Goal: Task Accomplishment & Management: Manage account settings

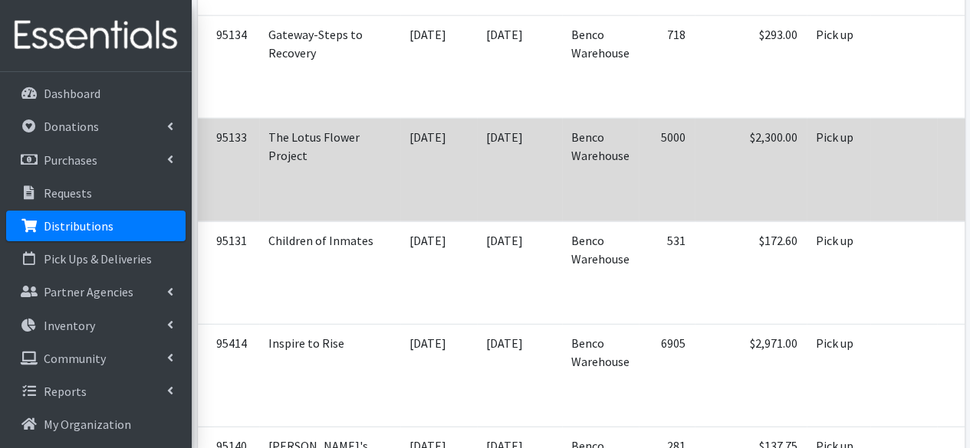
scroll to position [0, 91]
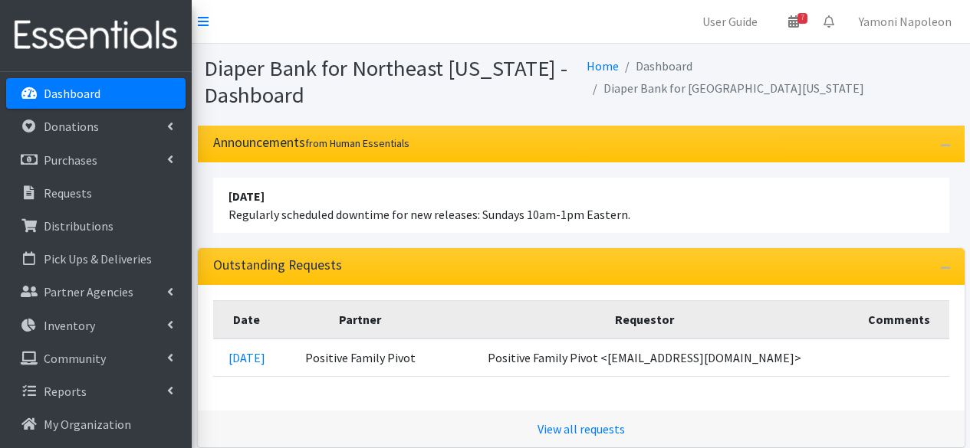
scroll to position [144, 0]
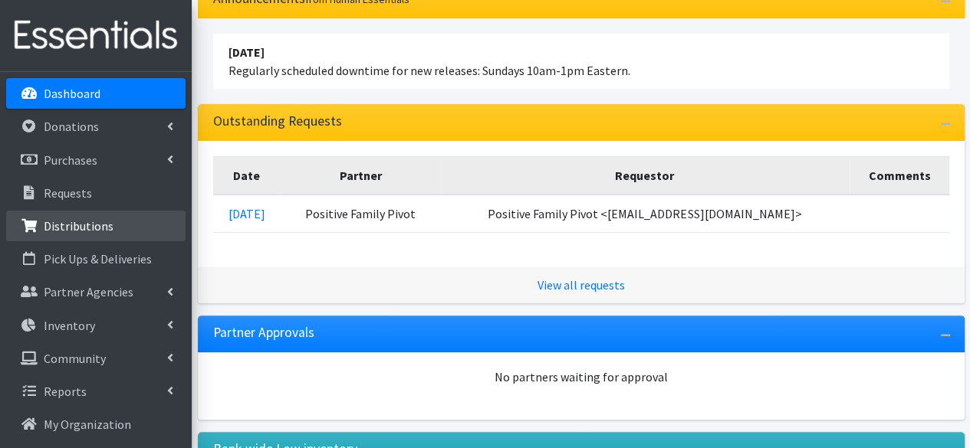
click at [83, 225] on p "Distributions" at bounding box center [79, 225] width 70 height 15
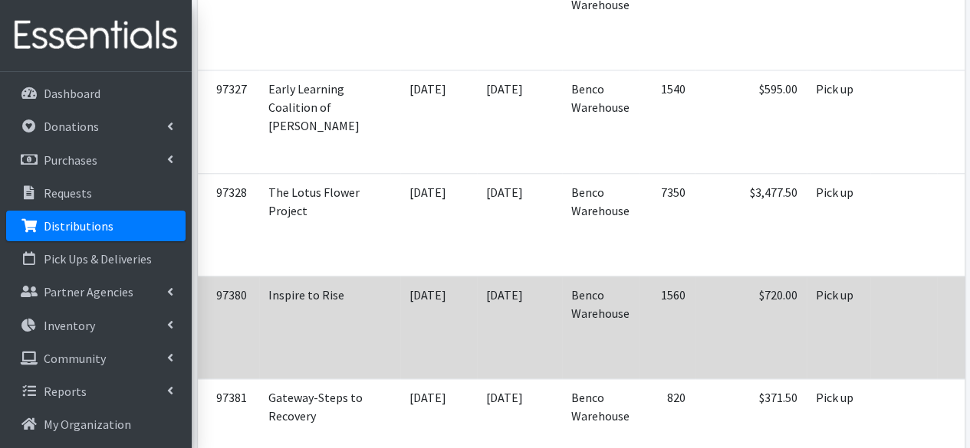
scroll to position [0, 91]
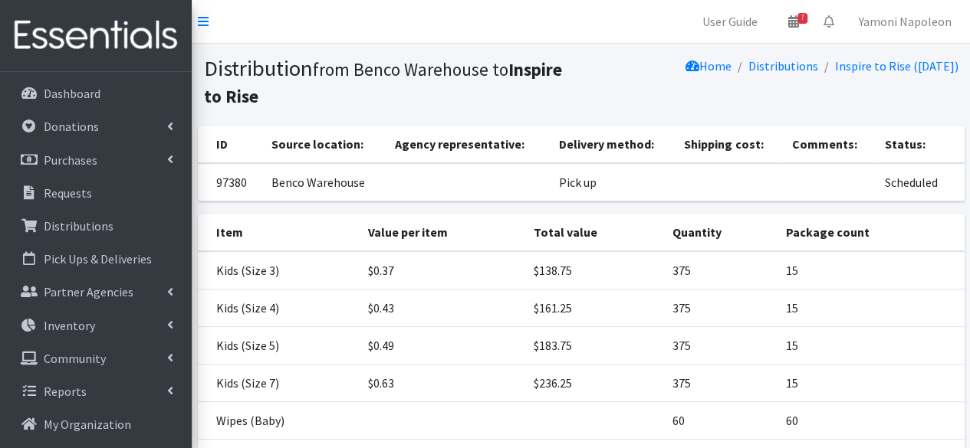
scroll to position [144, 0]
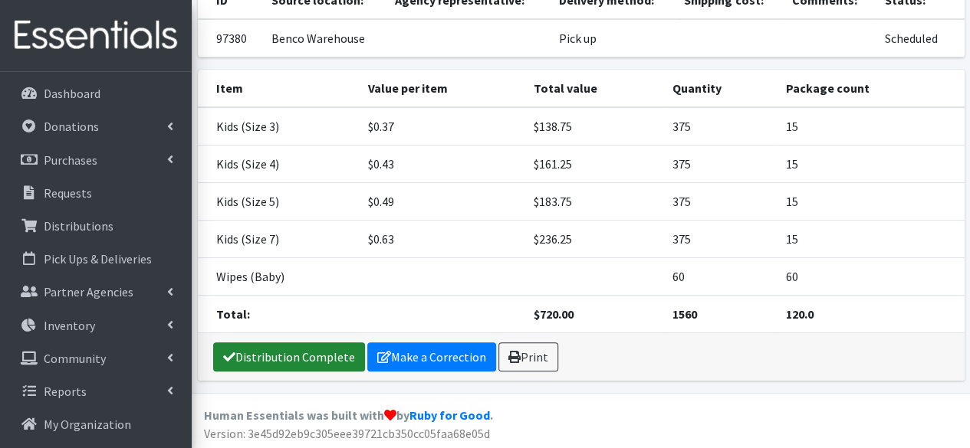
click at [340, 363] on link "Distribution Complete" at bounding box center [289, 357] width 152 height 29
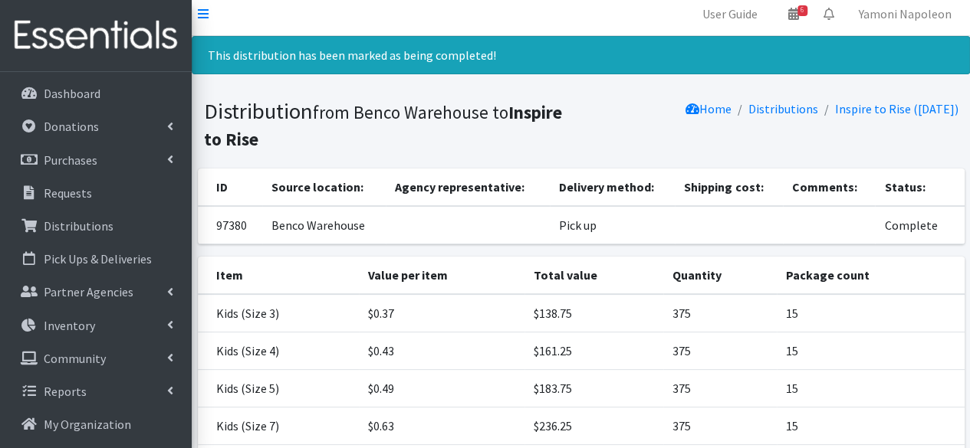
scroll to position [0, 0]
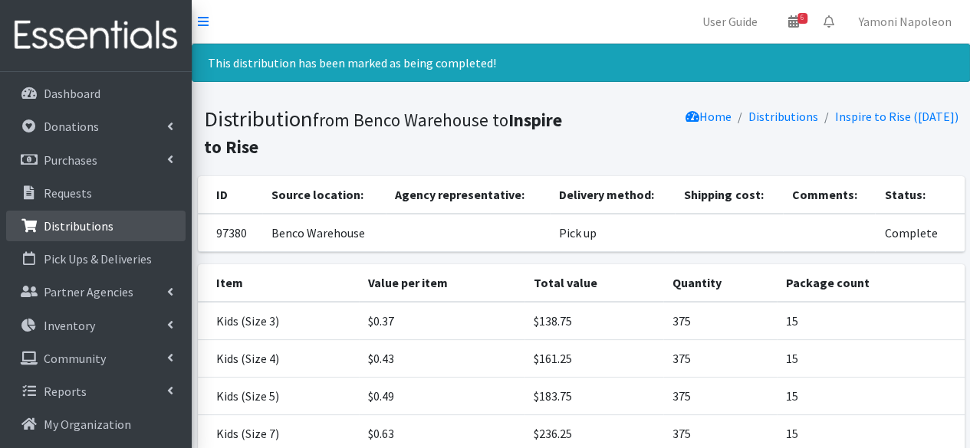
click at [90, 219] on p "Distributions" at bounding box center [79, 225] width 70 height 15
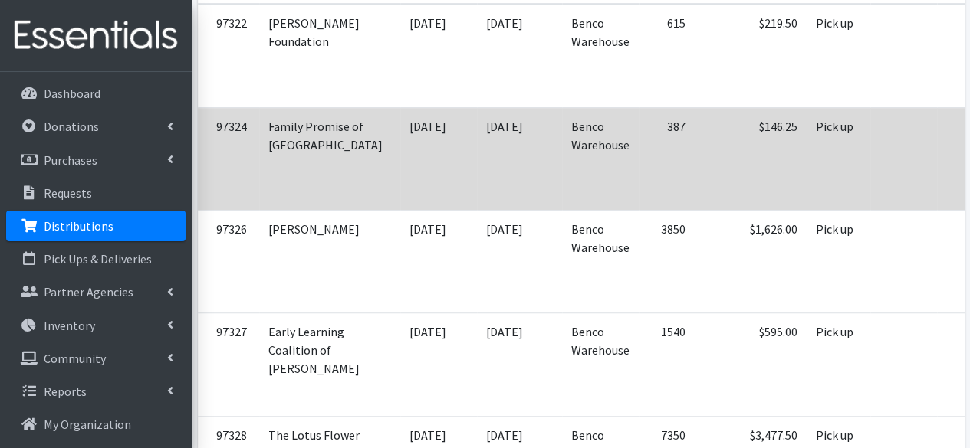
scroll to position [0, 91]
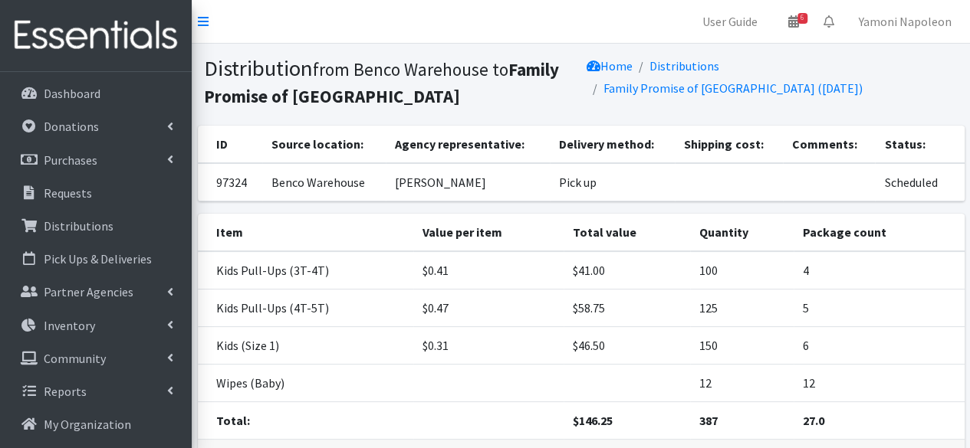
scroll to position [107, 0]
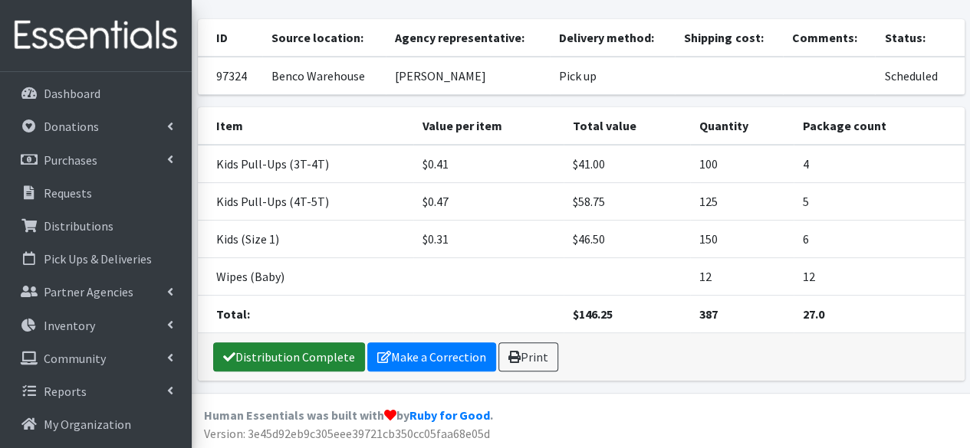
click at [308, 357] on link "Distribution Complete" at bounding box center [289, 357] width 152 height 29
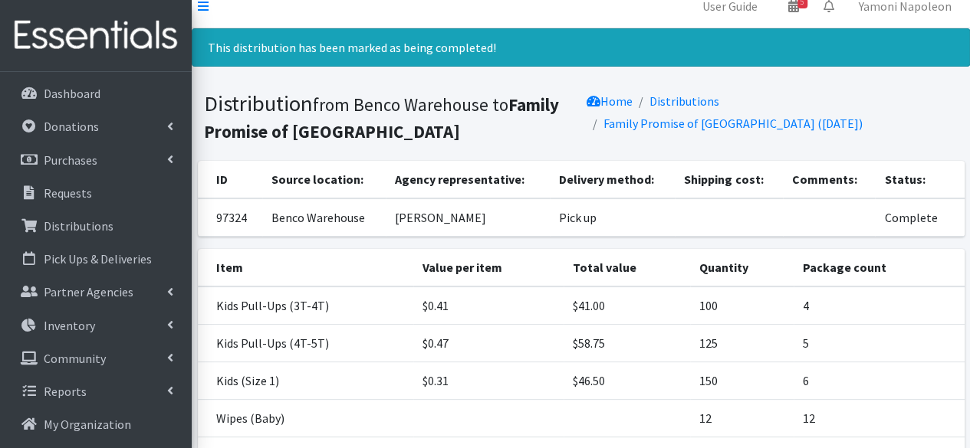
scroll to position [0, 0]
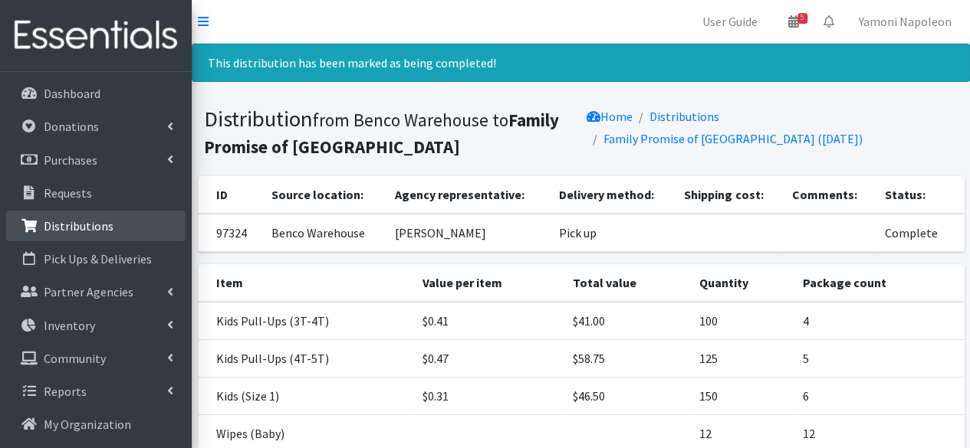
click at [108, 212] on link "Distributions" at bounding box center [95, 226] width 179 height 31
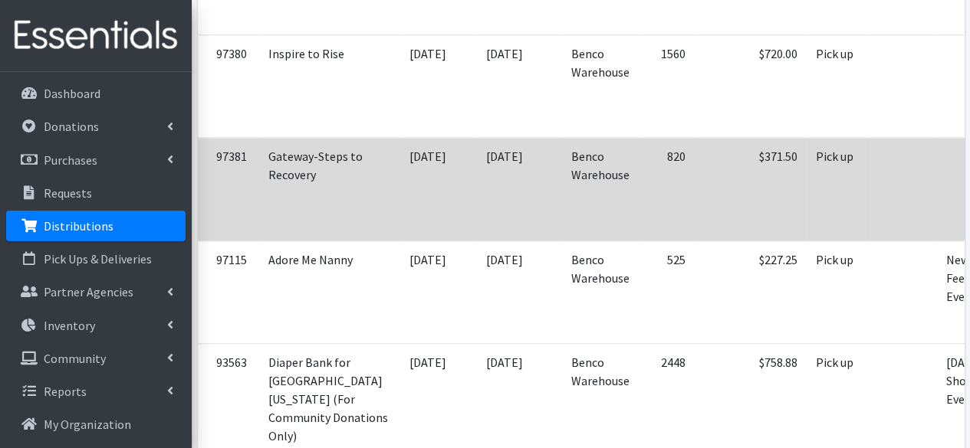
scroll to position [0, 91]
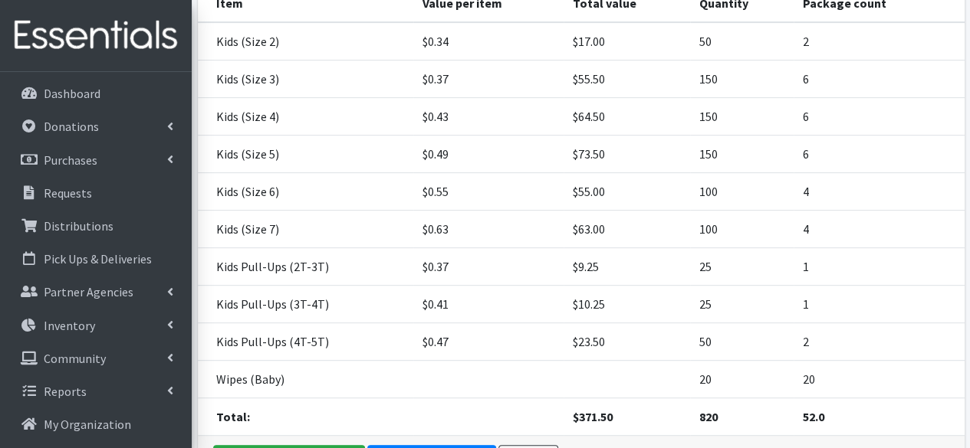
scroll to position [330, 0]
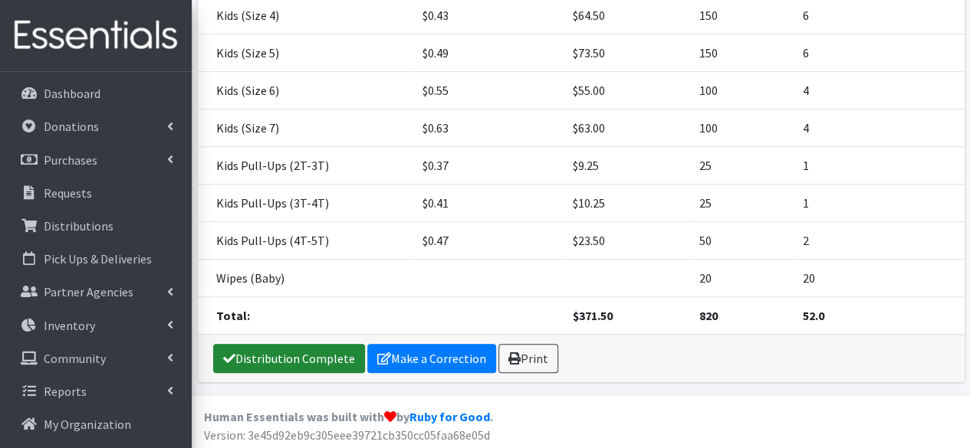
click at [317, 358] on link "Distribution Complete" at bounding box center [289, 358] width 152 height 29
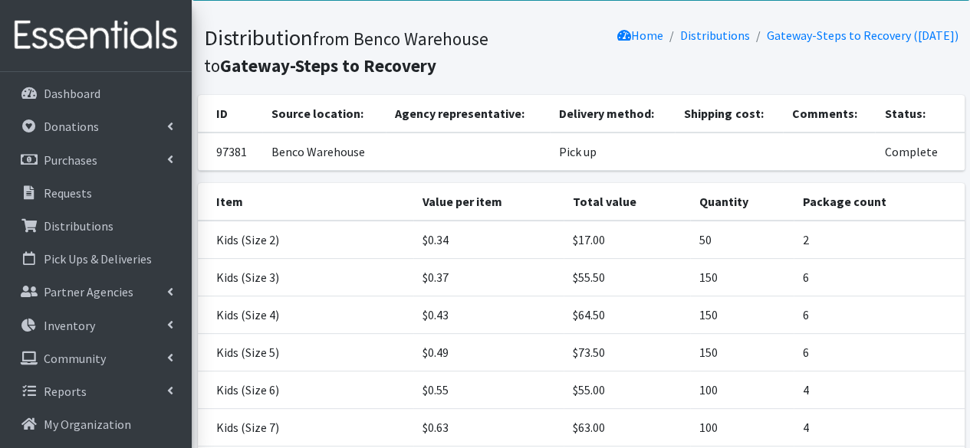
scroll to position [80, 0]
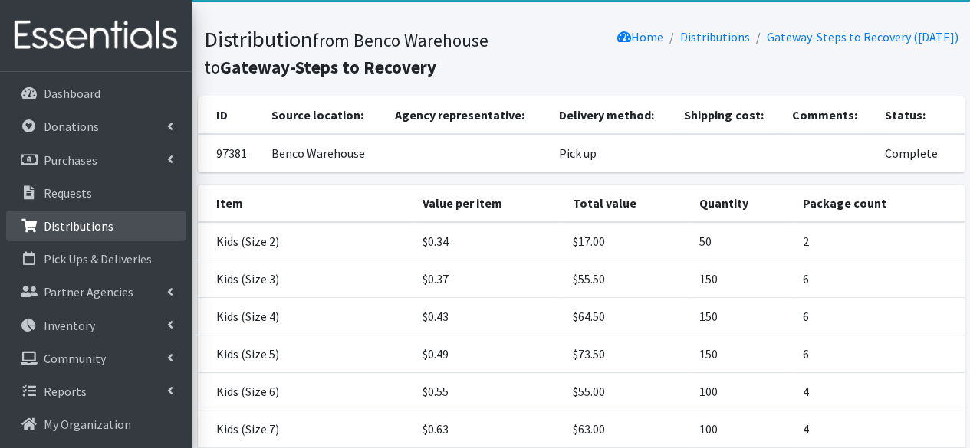
click at [97, 222] on p "Distributions" at bounding box center [79, 225] width 70 height 15
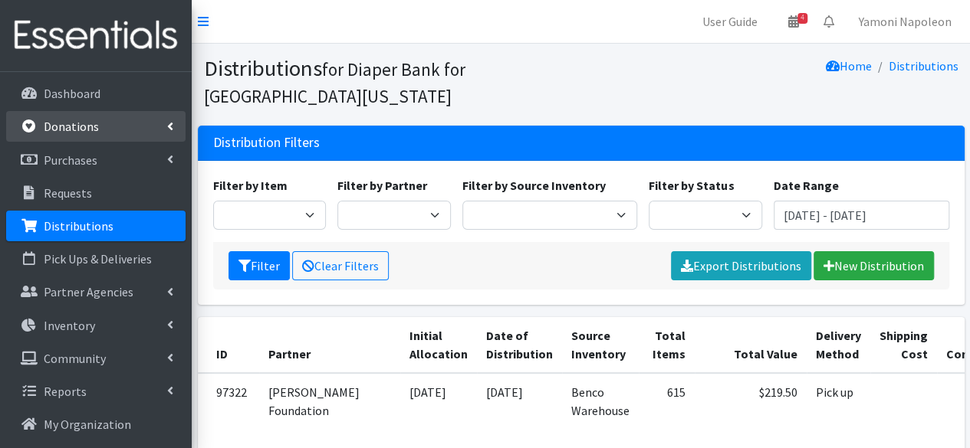
click at [102, 127] on link "Donations" at bounding box center [95, 126] width 179 height 31
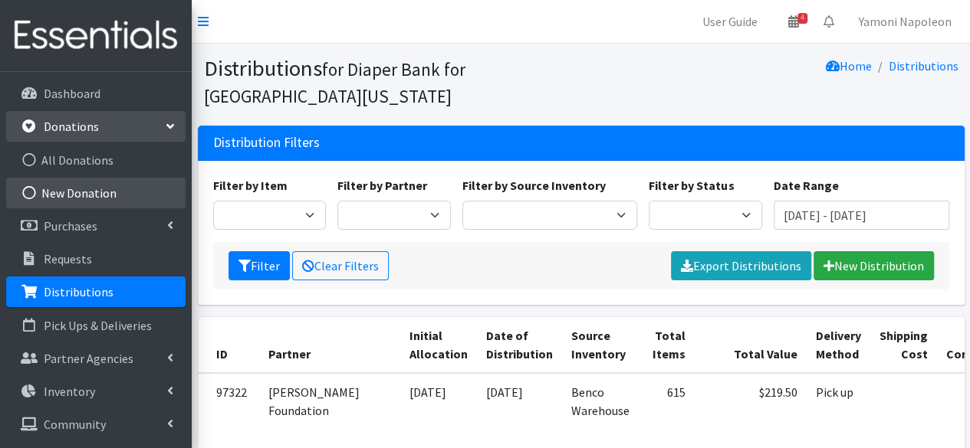
click at [97, 188] on link "New Donation" at bounding box center [95, 193] width 179 height 31
